Goal: Information Seeking & Learning: Learn about a topic

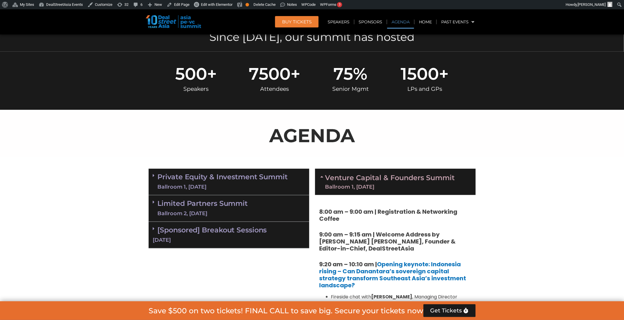
scroll to position [263, 0]
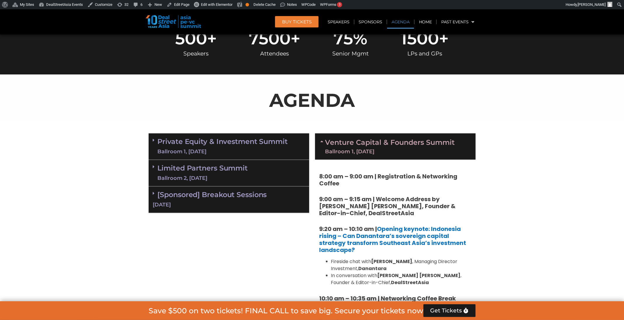
click at [383, 150] on div "Ballroom 1, 11 Sept" at bounding box center [390, 151] width 130 height 5
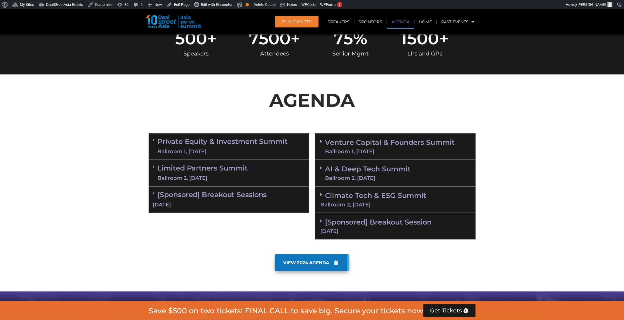
click at [383, 152] on div "Ballroom 1, 11 Sept" at bounding box center [390, 151] width 130 height 5
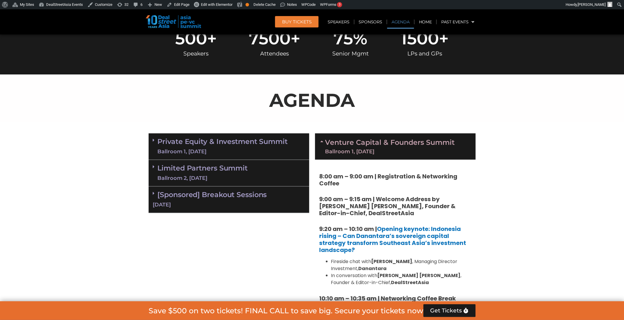
click at [271, 145] on link "Private Equity & Investment Summit Ballroom 1, 10 Sept" at bounding box center [223, 147] width 130 height 18
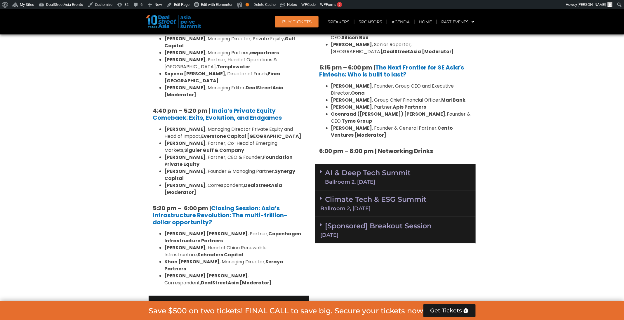
scroll to position [1139, 0]
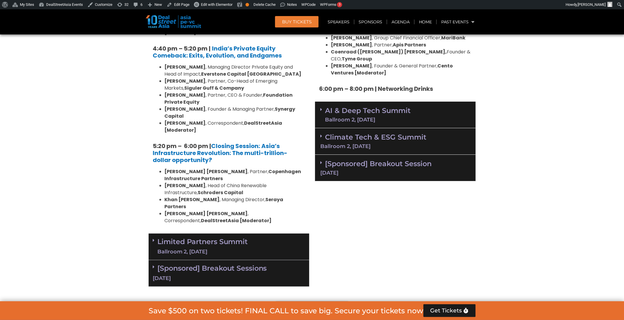
click at [278, 234] on div "Limited Partners Summit Ballroom 2, 10 Sept" at bounding box center [229, 247] width 161 height 27
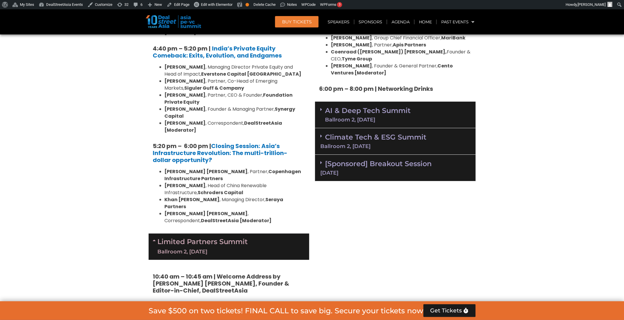
click at [398, 117] on div "Ballroom 2, 11 Sept" at bounding box center [368, 119] width 86 height 5
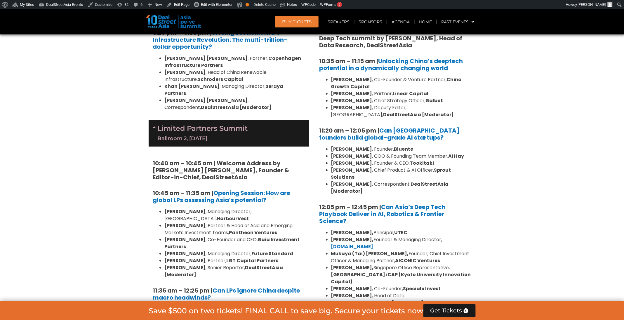
scroll to position [1226, 0]
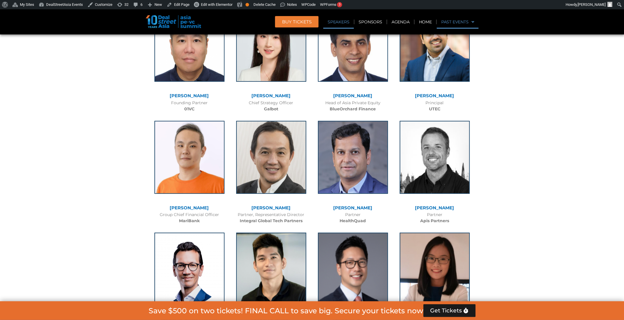
scroll to position [753, 0]
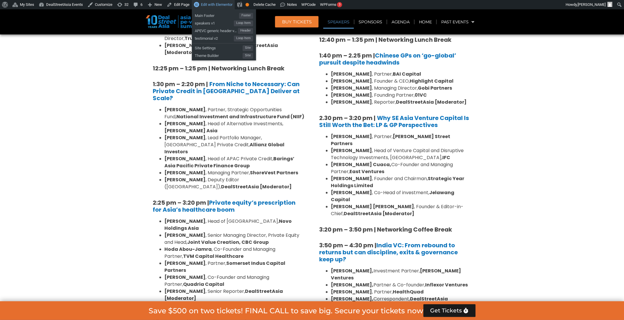
click at [216, 4] on span "Edit with Elementor" at bounding box center [217, 4] width 32 height 4
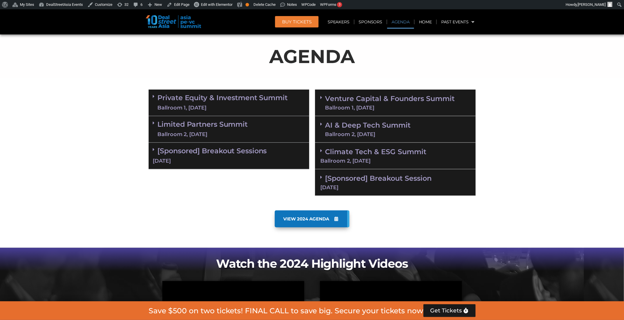
scroll to position [263, 0]
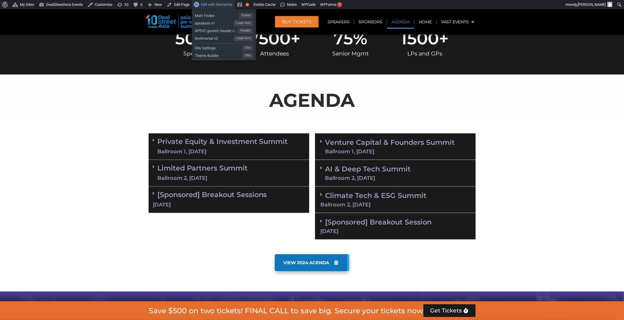
click at [229, 1] on link "Edit with Elementor" at bounding box center [213, 4] width 43 height 9
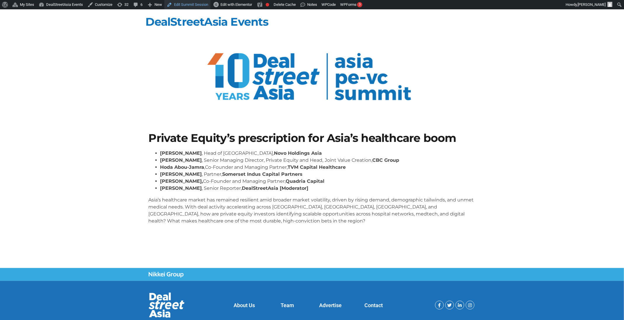
click at [189, 6] on link "Edit Summit Session" at bounding box center [187, 4] width 46 height 9
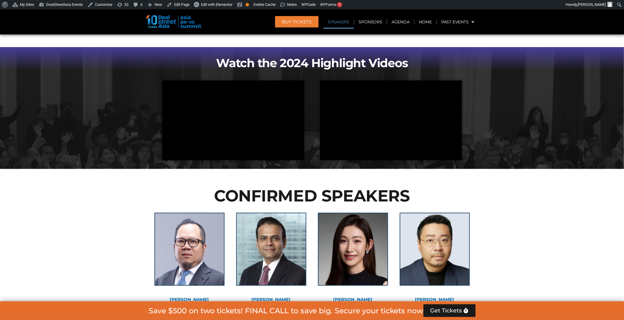
scroll to position [350, 0]
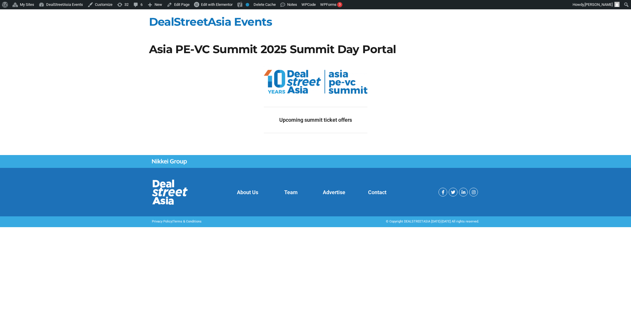
drag, startPoint x: 22, startPoint y: 249, endPoint x: 42, endPoint y: 230, distance: 28.1
click at [22, 227] on html "About WordPress About WordPress [DOMAIN_NAME] Documentation Support Feedback My…" at bounding box center [315, 118] width 631 height 218
